Goal: Information Seeking & Learning: Stay updated

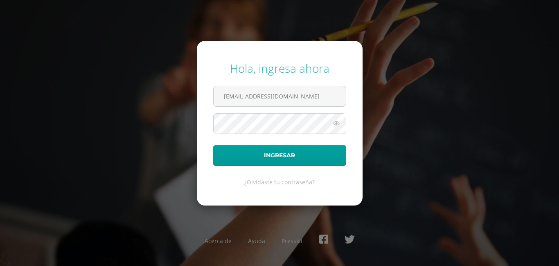
type input "jprado10@gmail.com"
click at [213, 145] on button "Ingresar" at bounding box center [279, 155] width 133 height 21
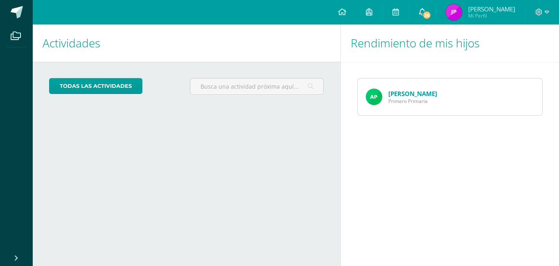
click at [431, 12] on span "26" at bounding box center [426, 15] width 9 height 9
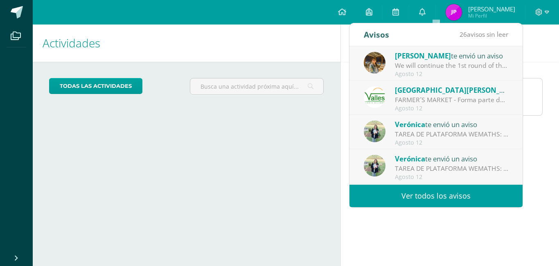
click at [439, 57] on span "[PERSON_NAME]" at bounding box center [423, 55] width 56 height 9
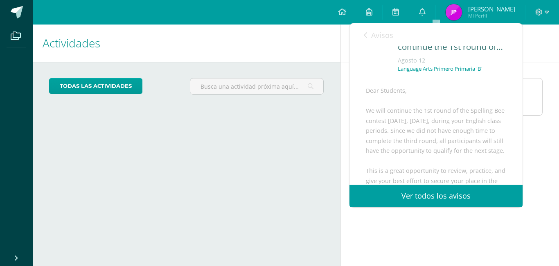
scroll to position [13, 0]
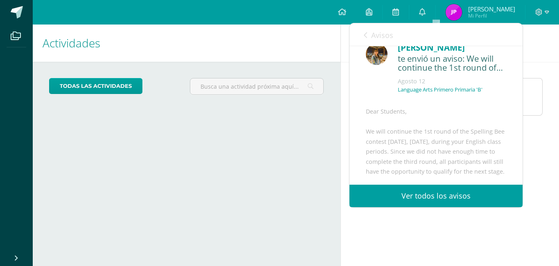
click at [434, 191] on link "Ver todos los avisos" at bounding box center [435, 196] width 173 height 23
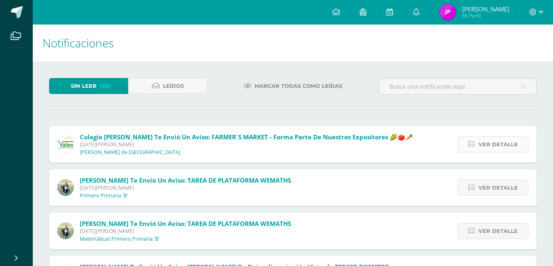
click at [488, 146] on span "Ver detalle" at bounding box center [497, 144] width 39 height 15
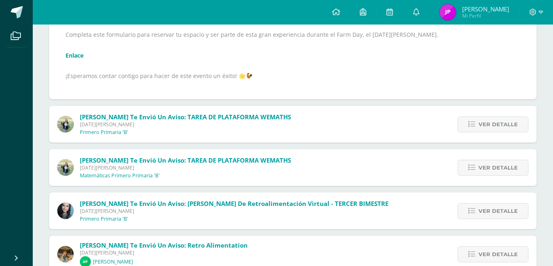
scroll to position [225, 0]
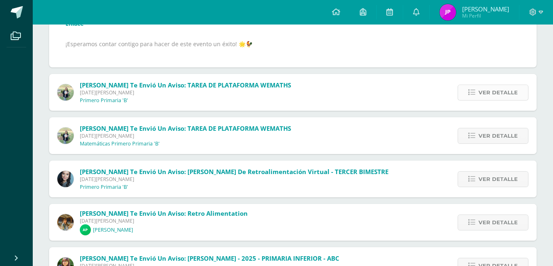
click at [491, 89] on span "Ver detalle" at bounding box center [497, 92] width 39 height 15
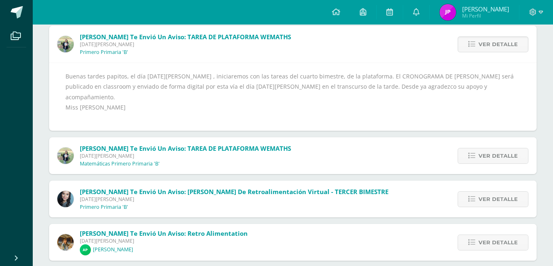
scroll to position [96, 0]
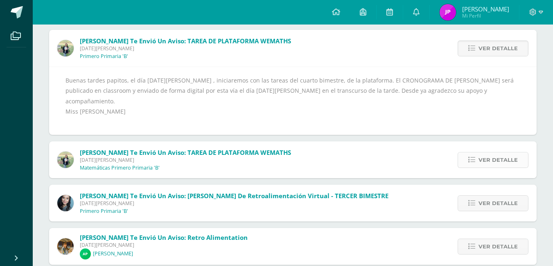
click at [495, 153] on span "Ver detalle" at bounding box center [497, 160] width 39 height 15
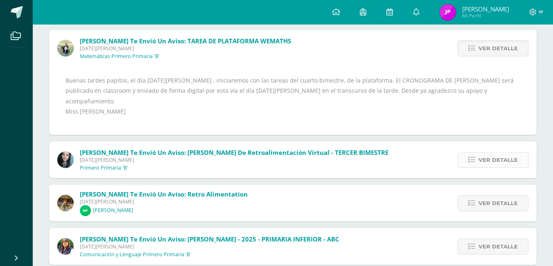
click at [495, 153] on span "Ver detalle" at bounding box center [497, 160] width 39 height 15
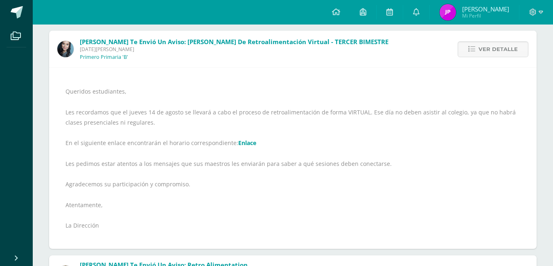
scroll to position [67, 0]
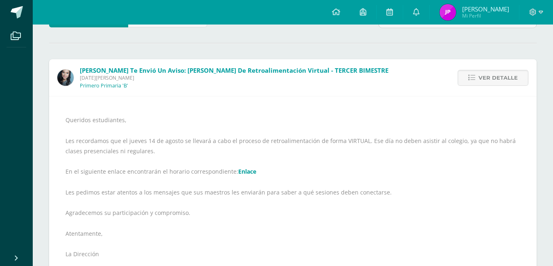
click at [238, 171] on link "Enlace" at bounding box center [247, 172] width 18 height 8
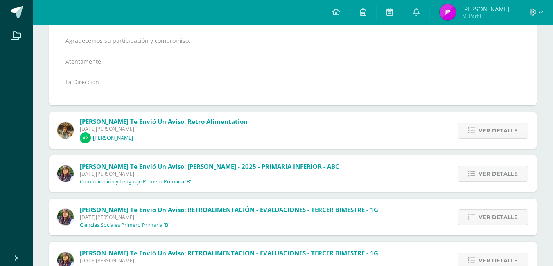
scroll to position [254, 0]
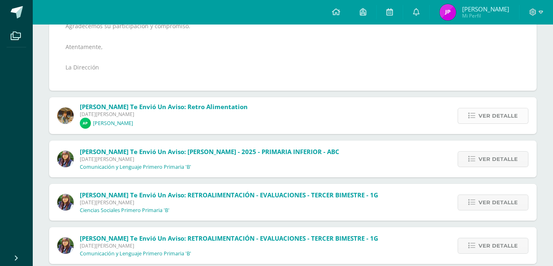
click at [488, 112] on span "Ver detalle" at bounding box center [497, 115] width 39 height 15
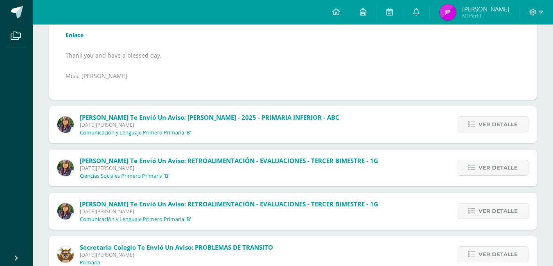
scroll to position [164, 0]
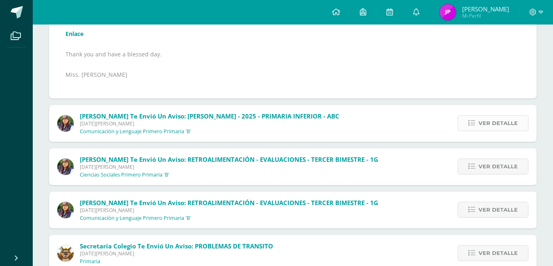
click at [494, 122] on span "Ver detalle" at bounding box center [497, 123] width 39 height 15
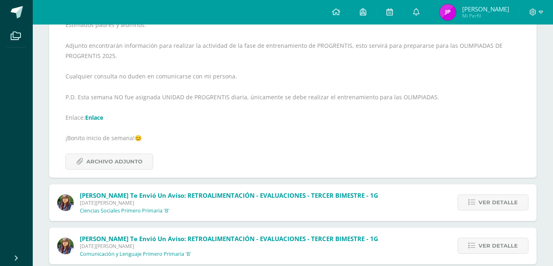
scroll to position [153, 0]
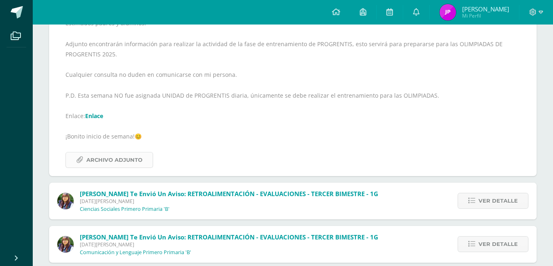
click at [102, 158] on span "Archivo Adjunto" at bounding box center [114, 160] width 56 height 15
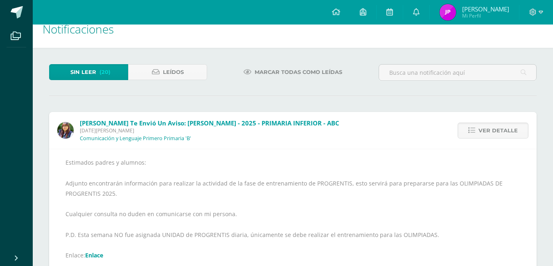
scroll to position [0, 0]
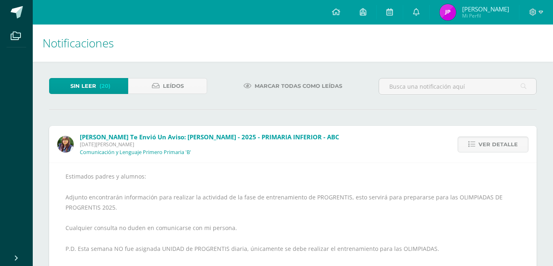
click at [91, 83] on span "Sin leer" at bounding box center [83, 86] width 26 height 15
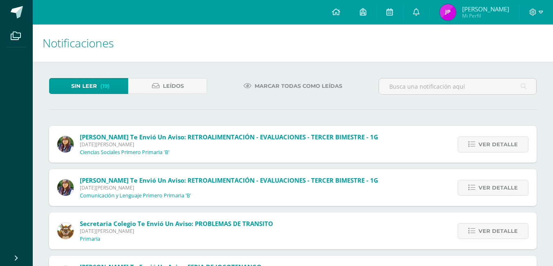
click at [96, 85] on span "Sin leer" at bounding box center [84, 86] width 26 height 15
